Goal: Task Accomplishment & Management: Use online tool/utility

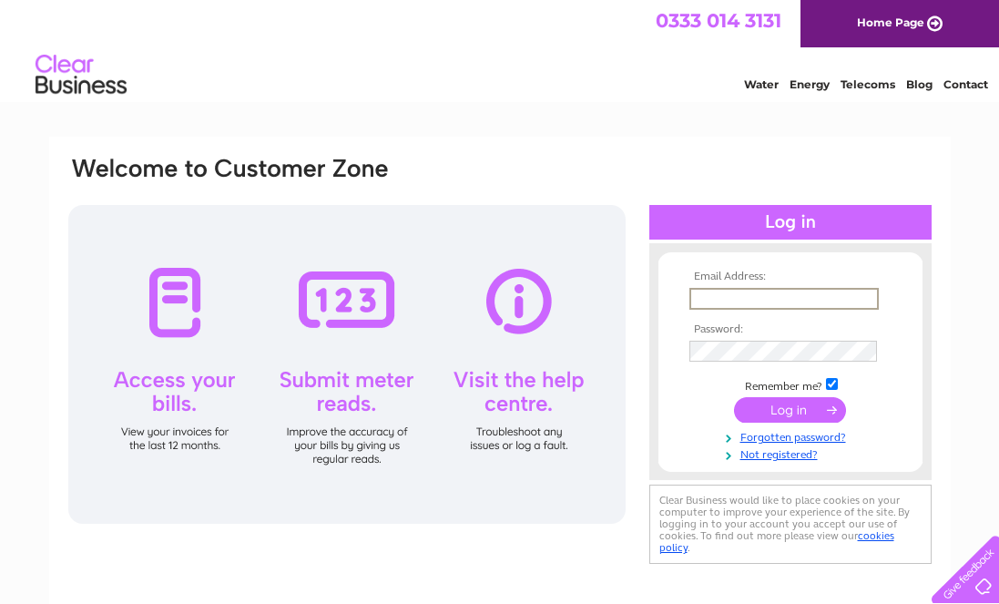
type input "[EMAIL_ADDRESS][DOMAIN_NAME]"
click at [779, 409] on input "submit" at bounding box center [790, 407] width 112 height 25
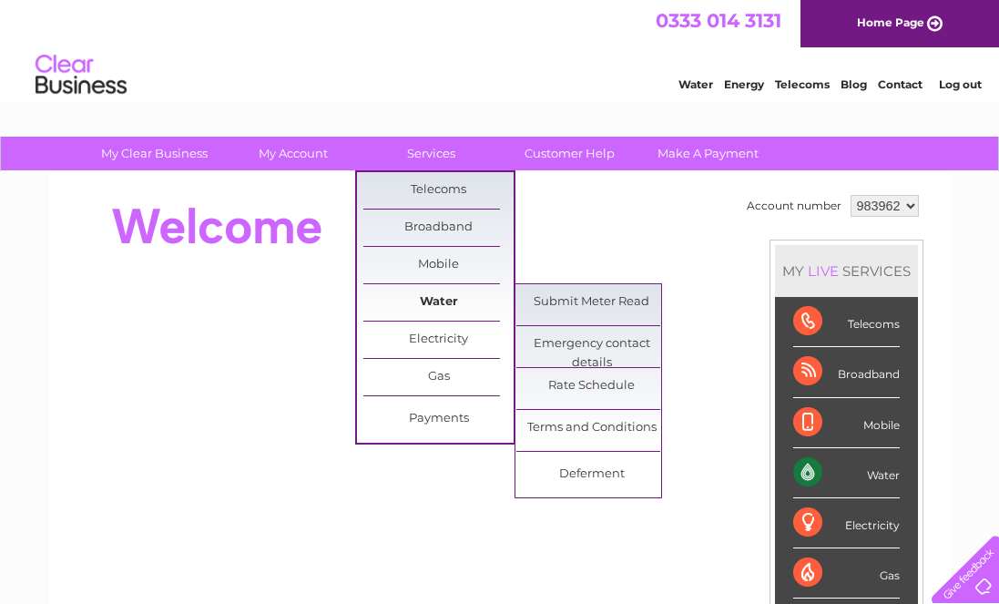
click at [457, 293] on link "Water" at bounding box center [438, 302] width 150 height 36
click at [536, 300] on link "Submit Meter Read" at bounding box center [591, 302] width 150 height 36
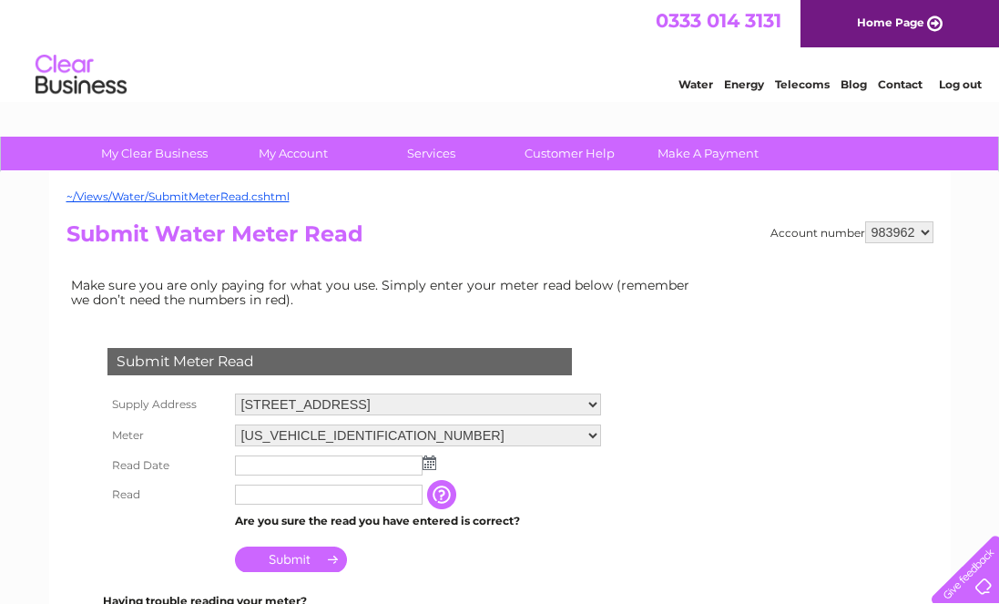
click at [425, 463] on img at bounding box center [429, 462] width 14 height 15
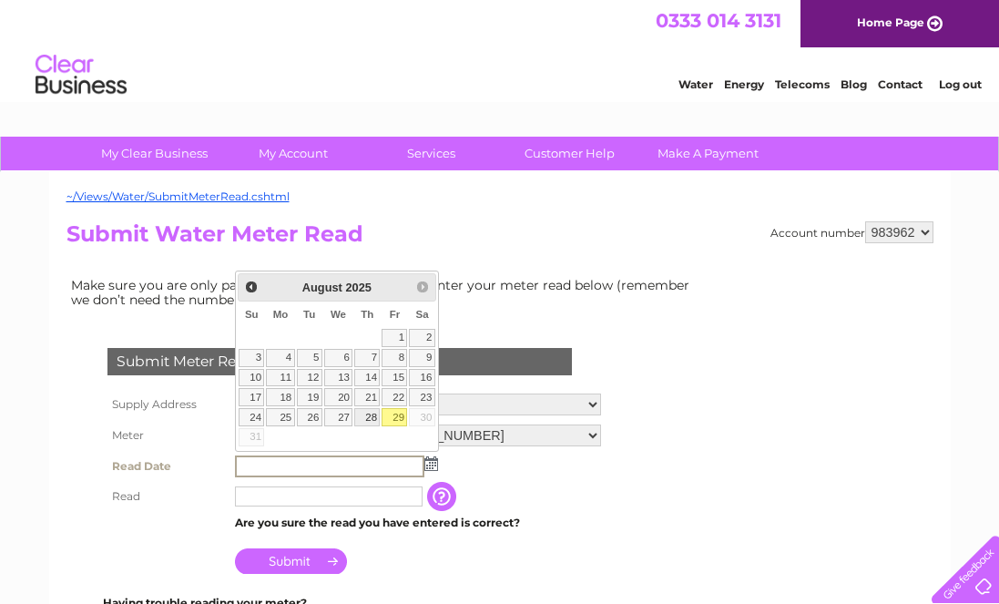
click at [364, 419] on link "28" at bounding box center [366, 417] width 25 height 18
type input "2025/08/28"
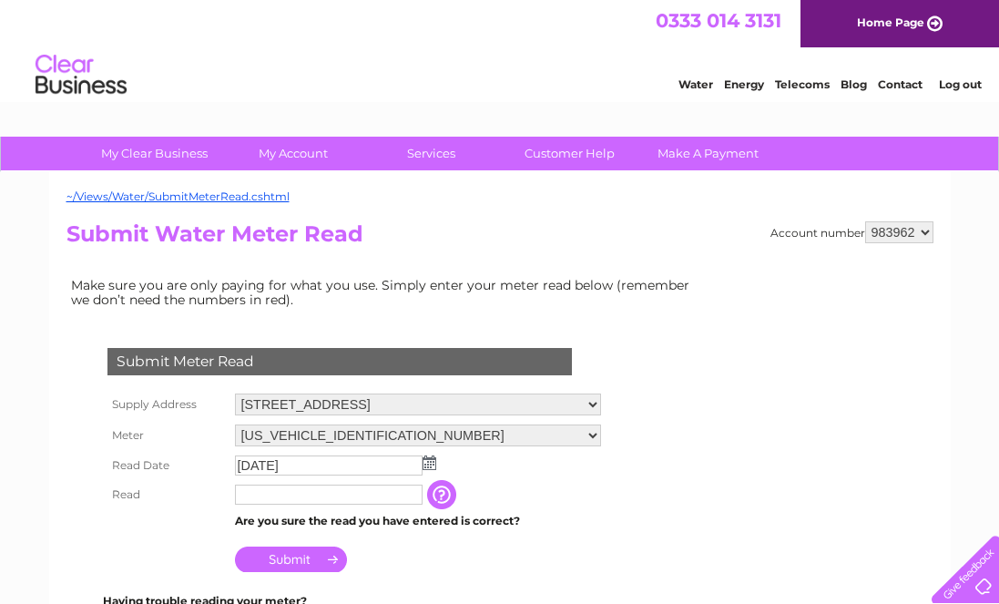
click at [324, 492] on input "text" at bounding box center [329, 494] width 188 height 20
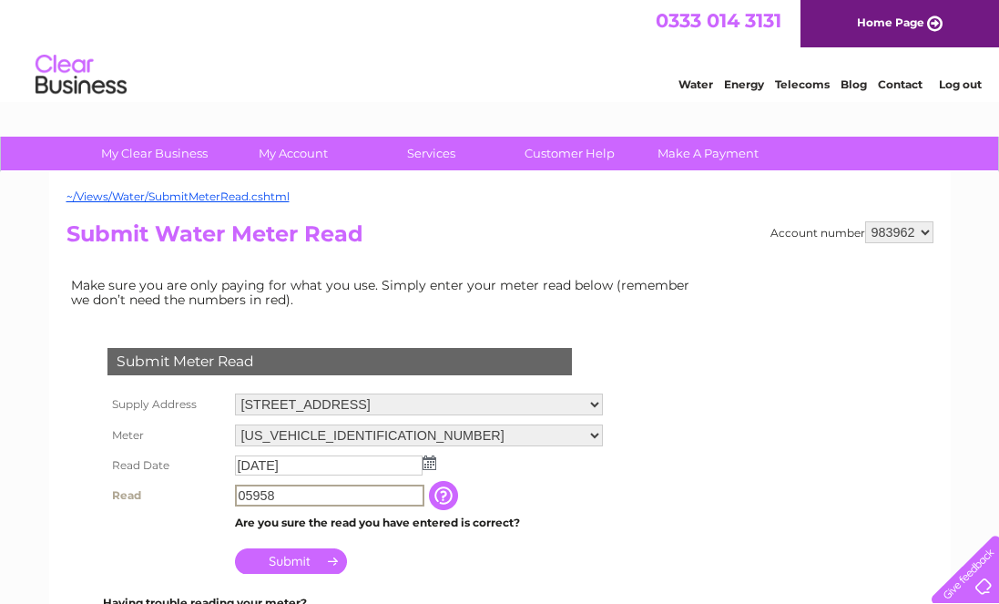
type input "05958"
click at [294, 554] on input "Submit" at bounding box center [291, 560] width 112 height 25
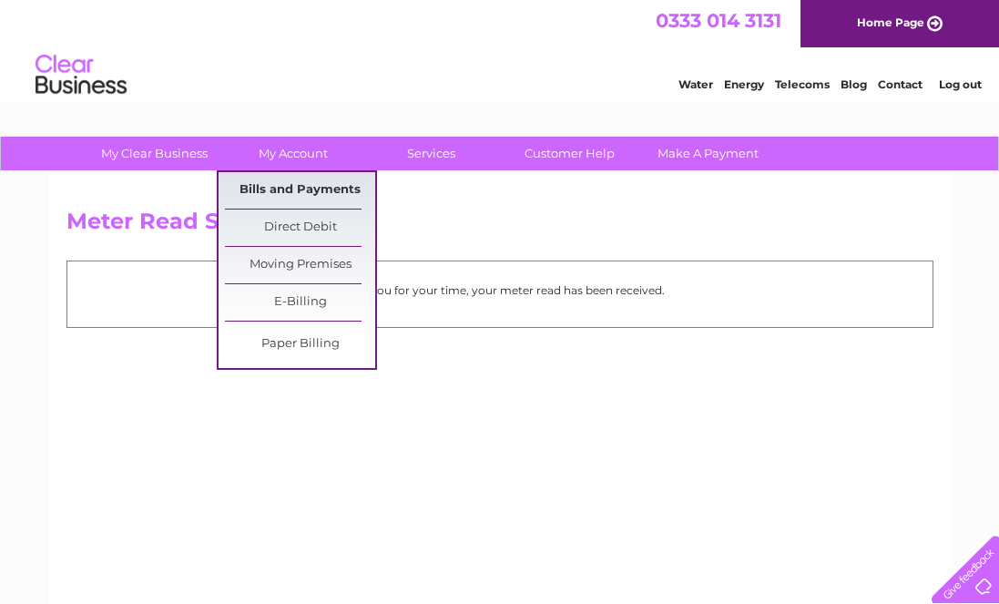
click at [289, 188] on link "Bills and Payments" at bounding box center [300, 190] width 150 height 36
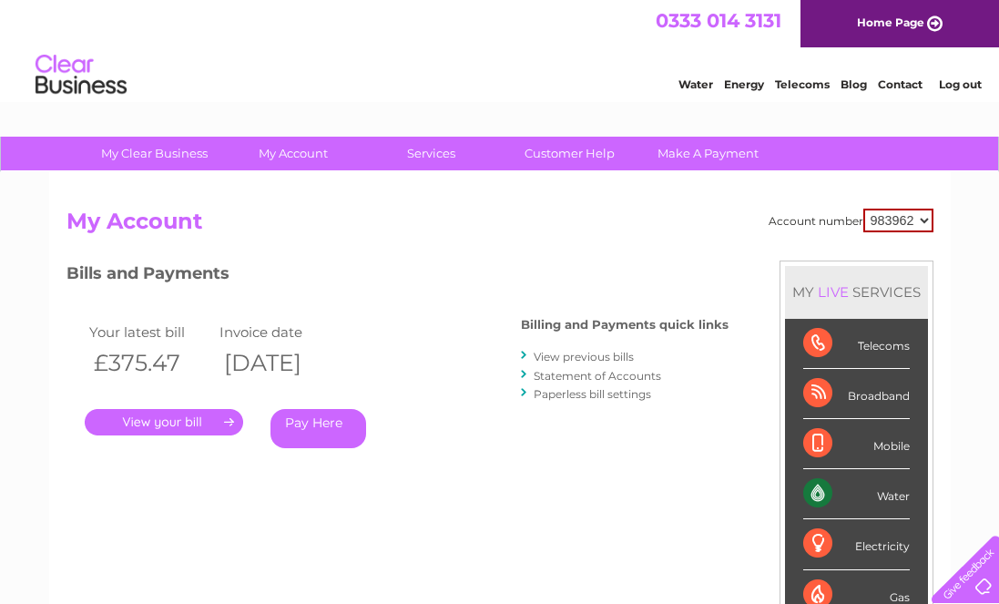
click at [170, 419] on link "." at bounding box center [164, 422] width 158 height 26
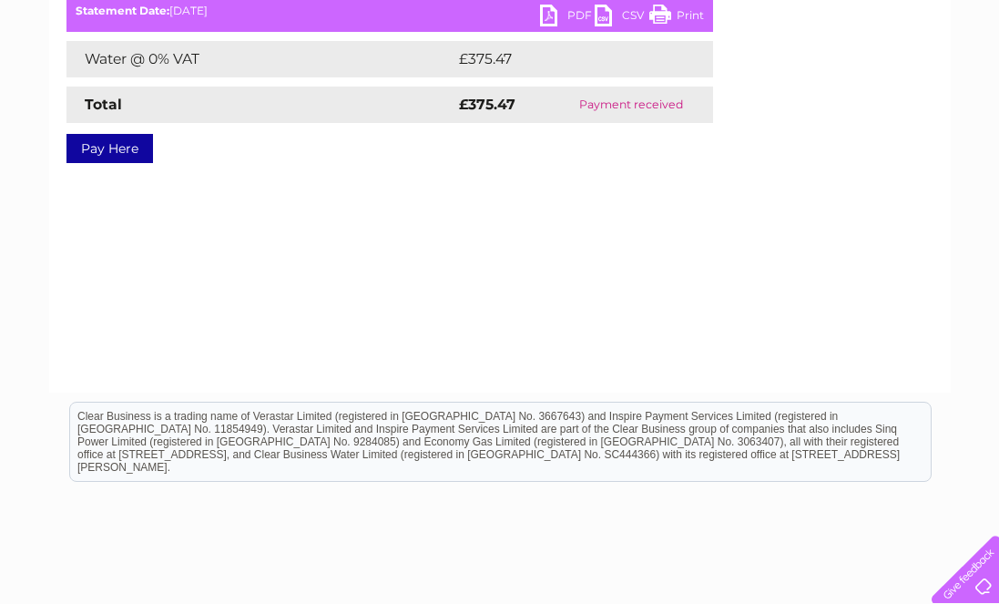
scroll to position [130, 0]
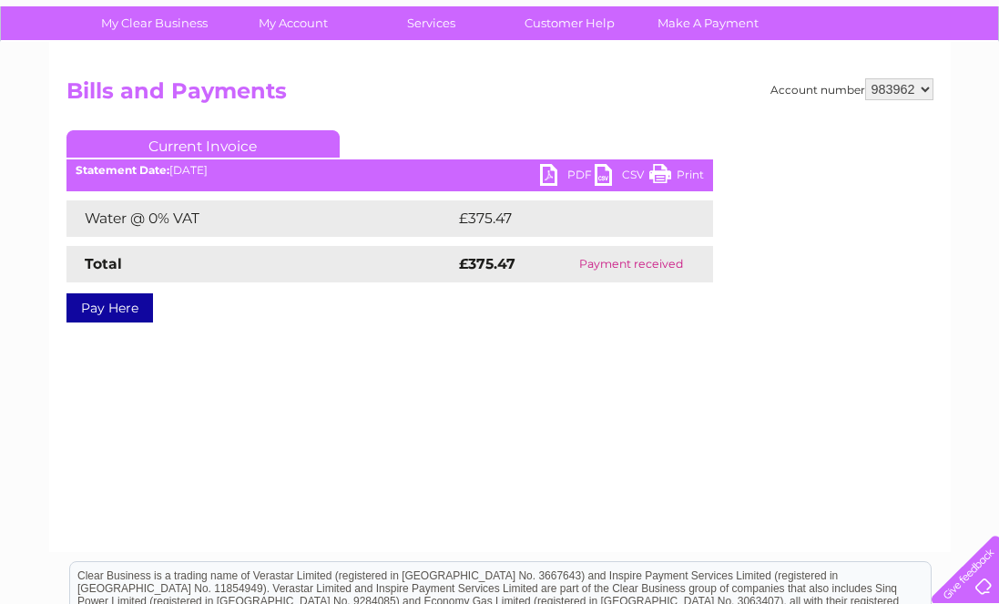
click at [558, 173] on link "PDF" at bounding box center [567, 177] width 55 height 26
